Goal: Find specific page/section: Find specific page/section

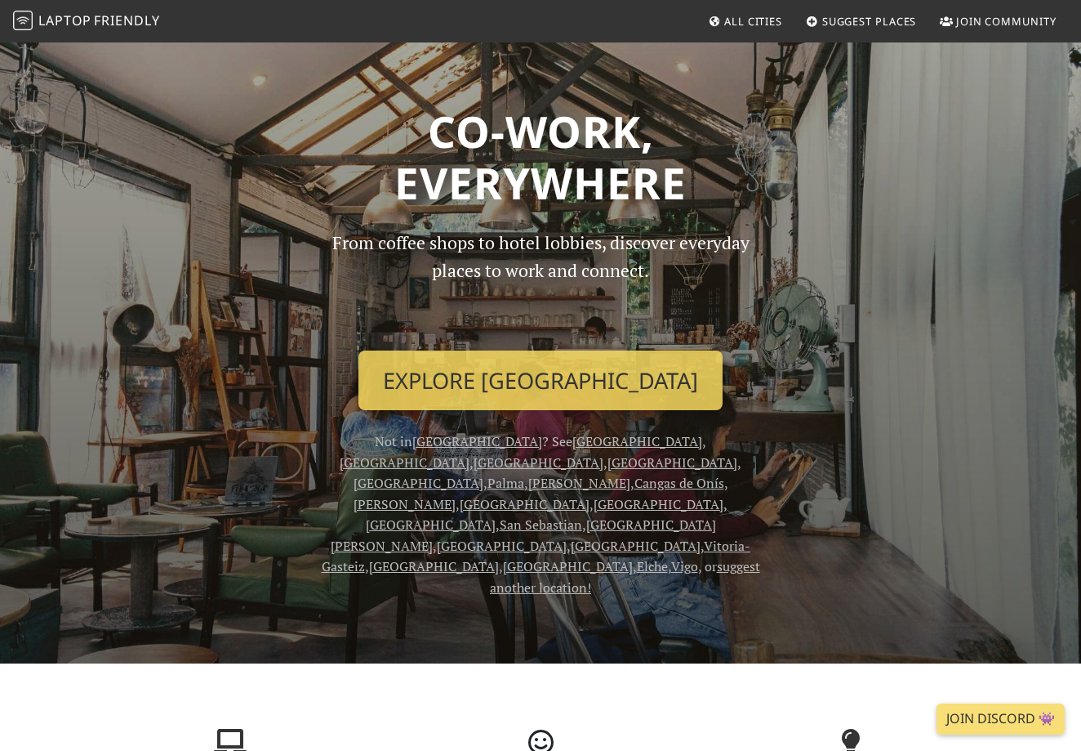
click at [739, 24] on span "All Cities" at bounding box center [754, 21] width 58 height 15
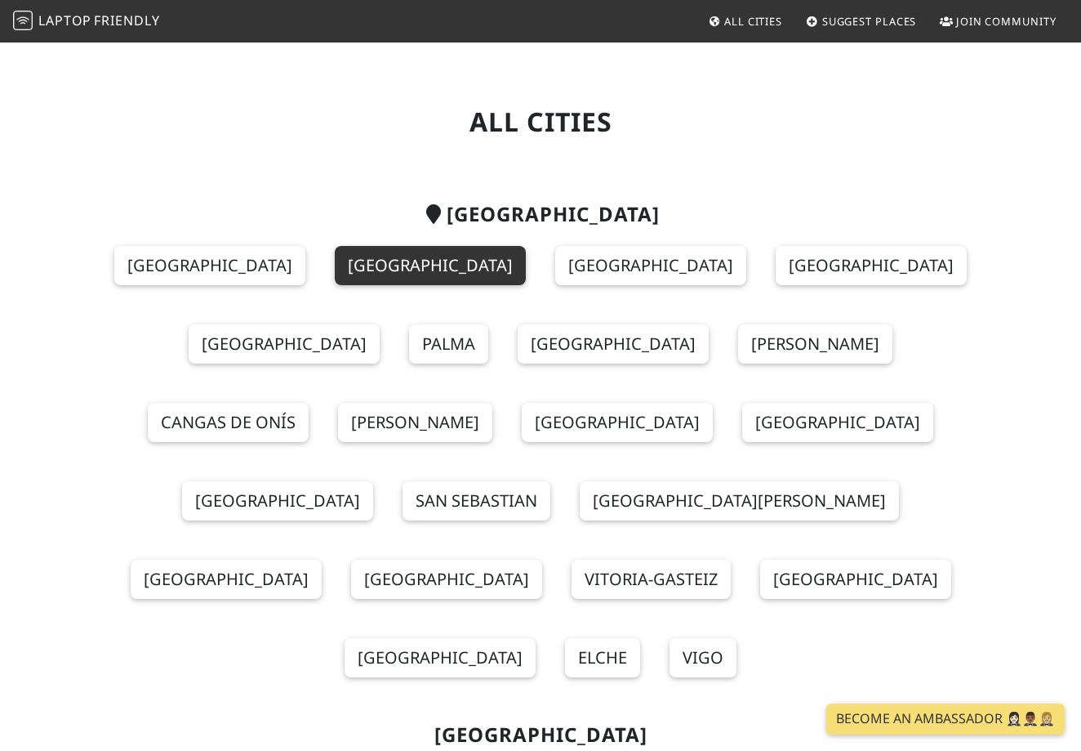
click at [356, 264] on link "[GEOGRAPHIC_DATA]" at bounding box center [430, 265] width 191 height 39
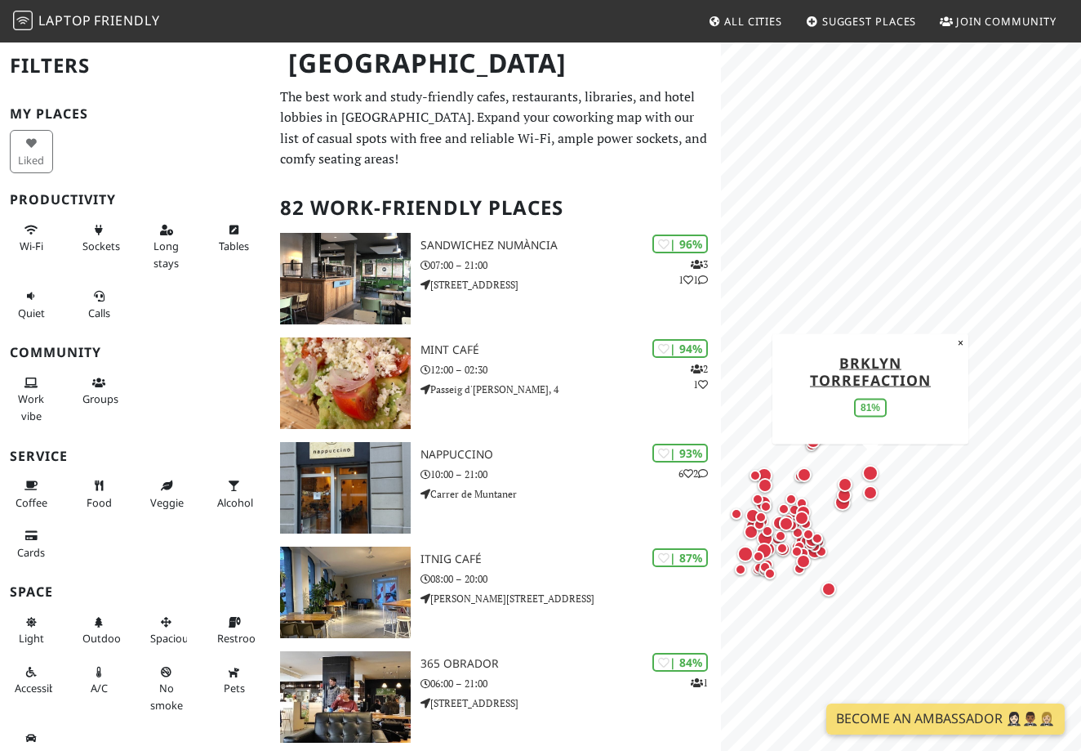
click at [872, 474] on div "Map marker" at bounding box center [871, 473] width 16 height 16
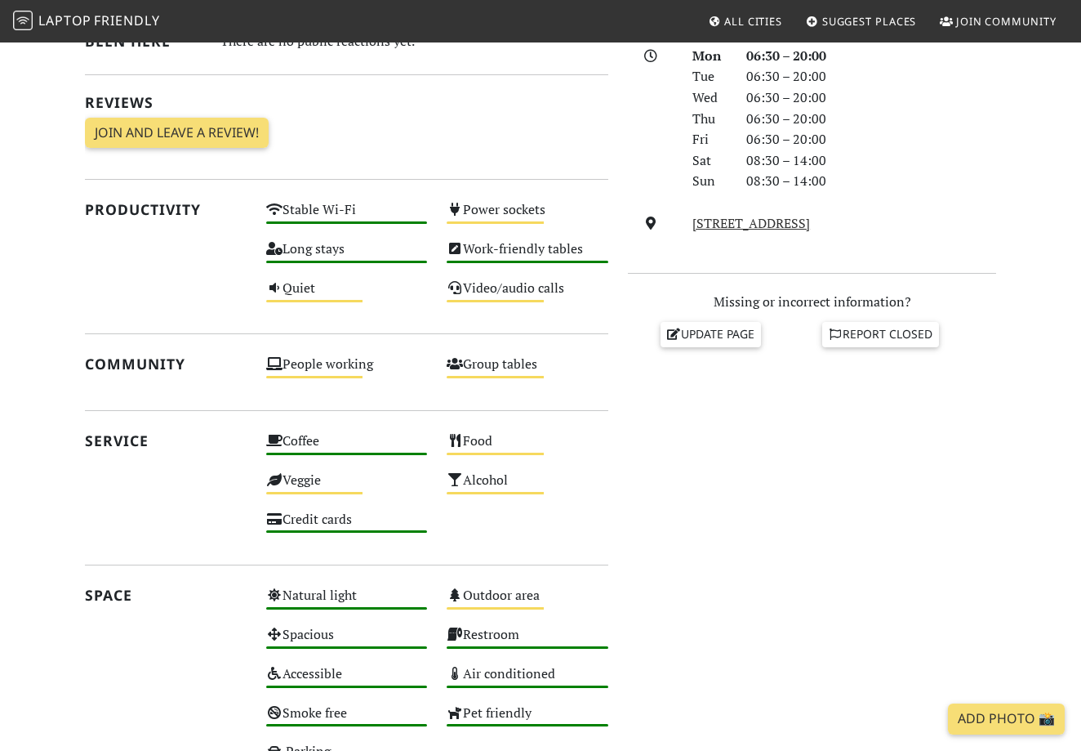
scroll to position [514, 0]
